Goal: Information Seeking & Learning: Learn about a topic

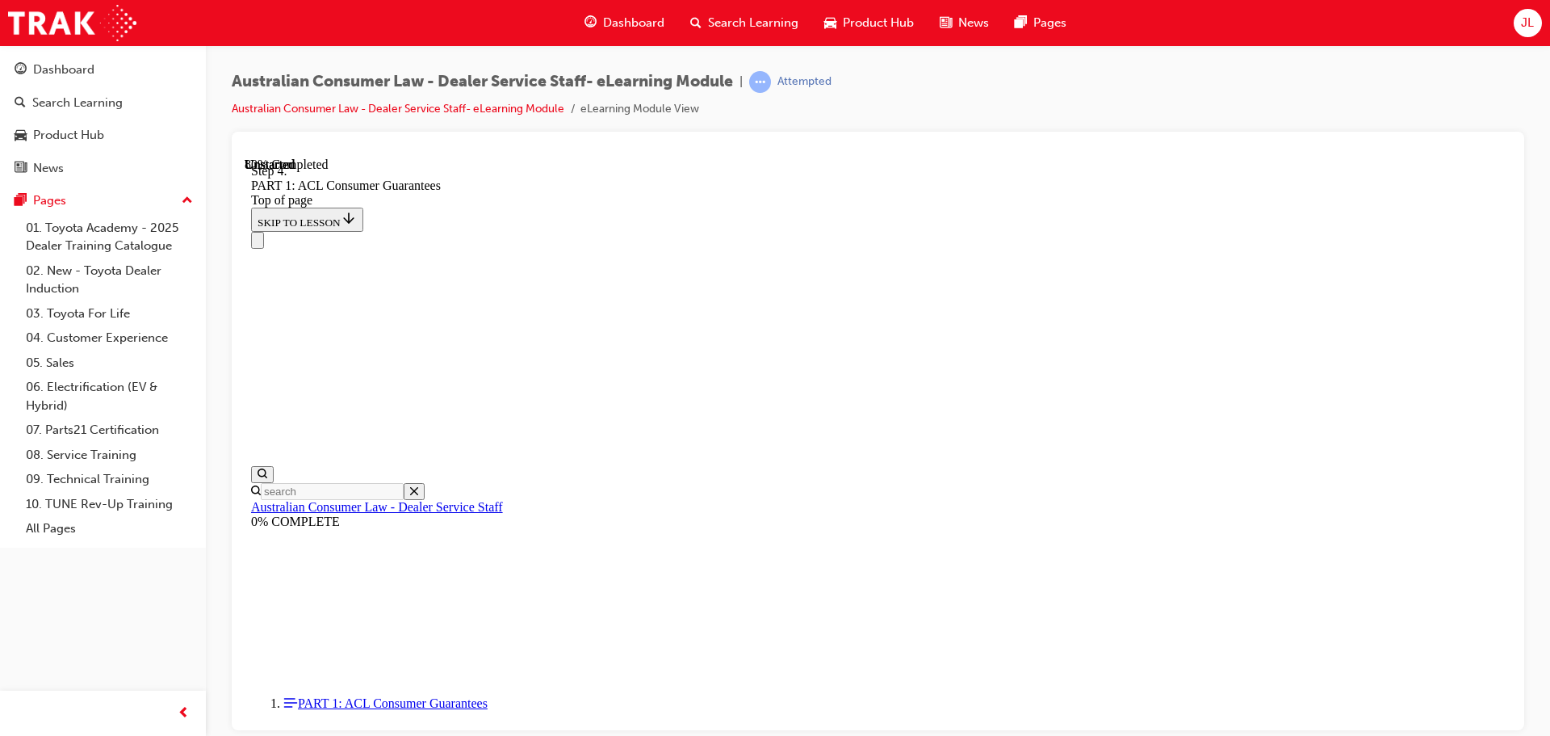
scroll to position [12319, 0]
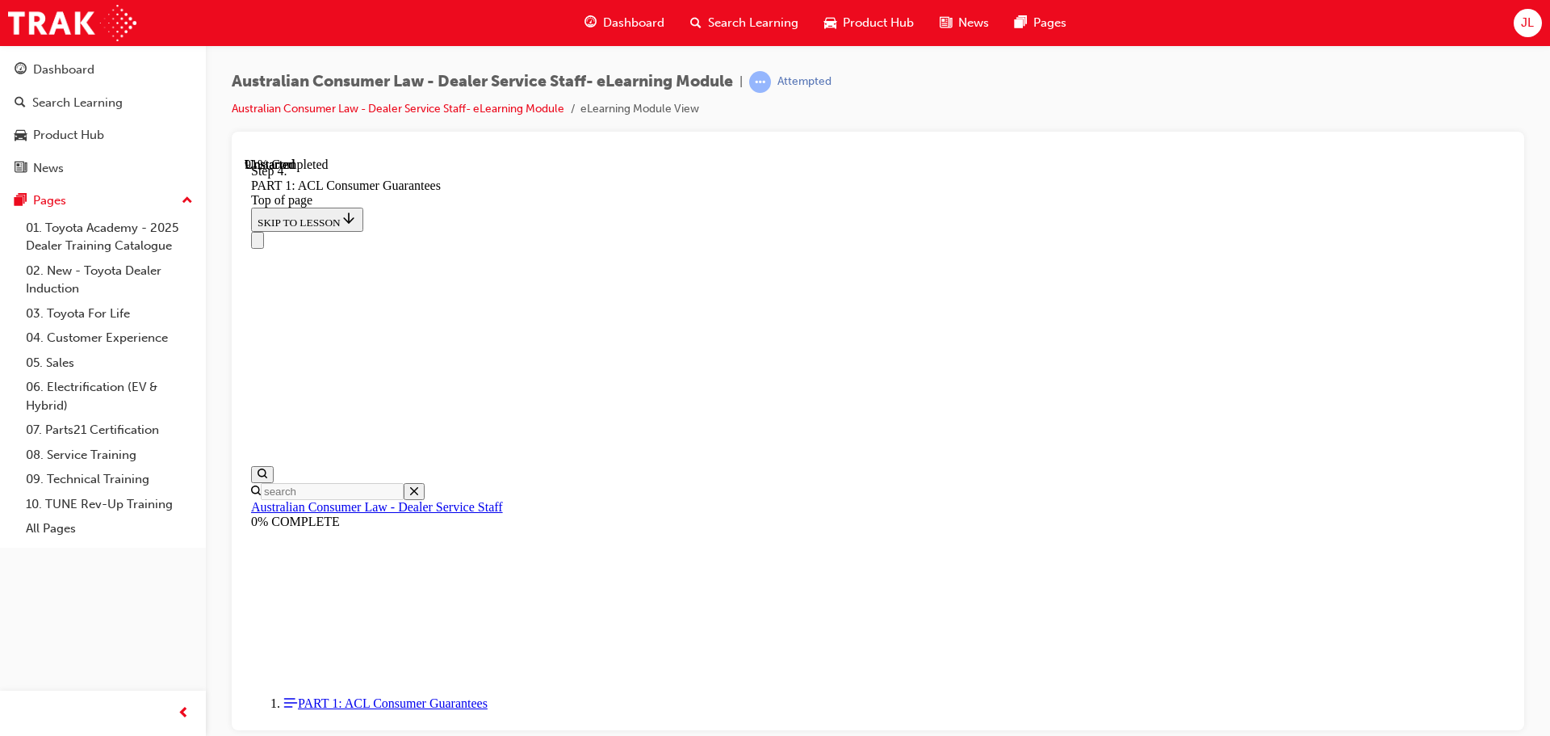
drag, startPoint x: 1329, startPoint y: 615, endPoint x: 1346, endPoint y: 615, distance: 17.0
